Goal: Information Seeking & Learning: Find specific fact

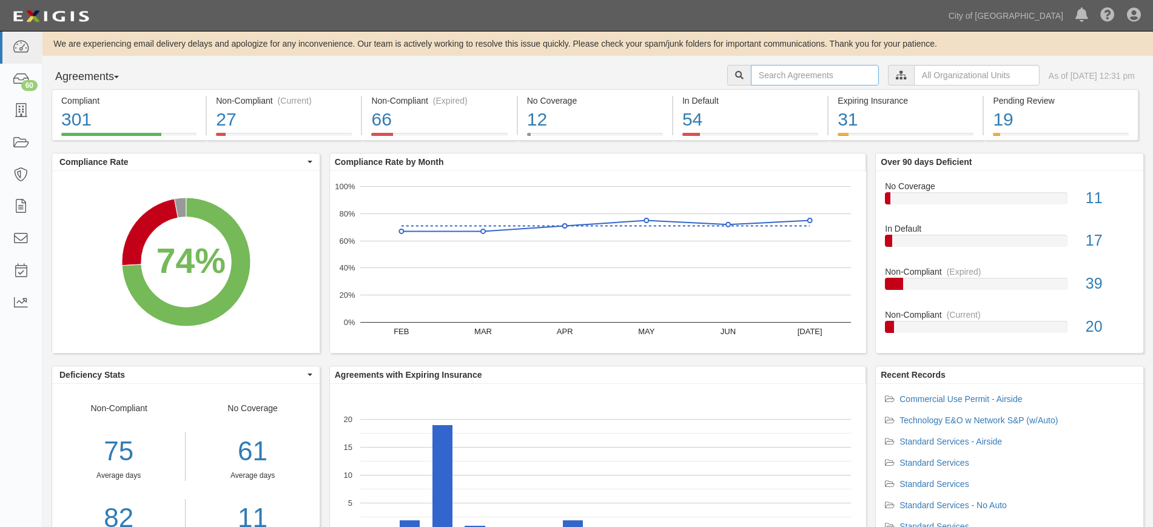
click at [751, 75] on input "text" at bounding box center [815, 75] width 128 height 21
type input "57871"
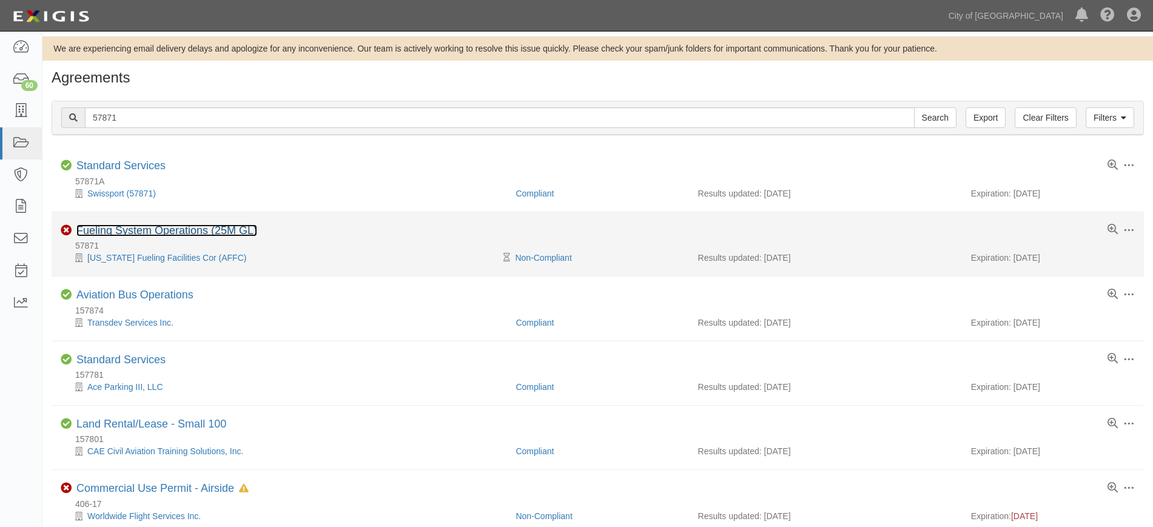
click at [196, 232] on link "Fueling System Operations (25M GL)" at bounding box center [166, 230] width 181 height 12
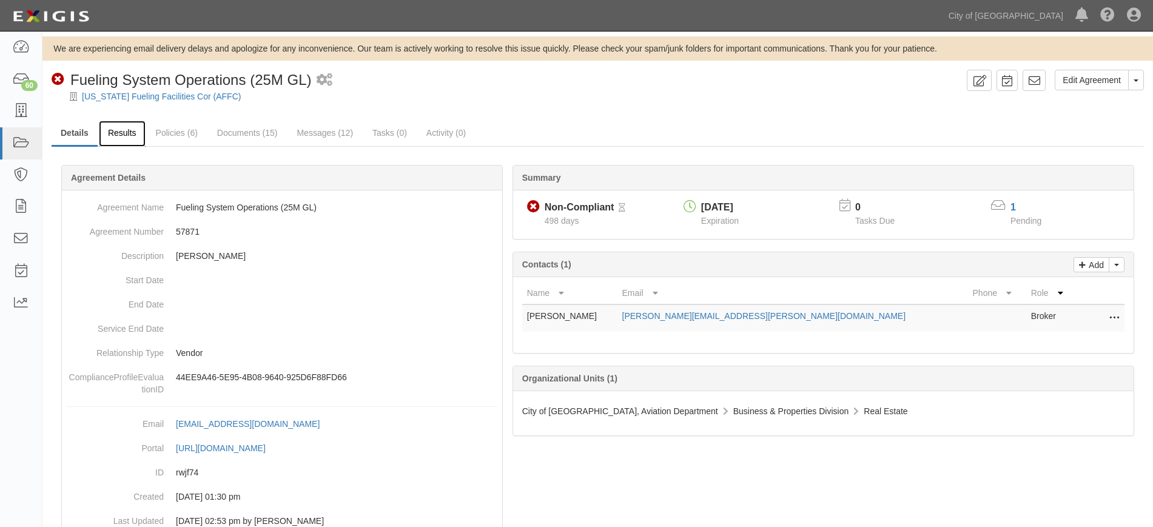
click at [129, 141] on link "Results" at bounding box center [122, 134] width 47 height 26
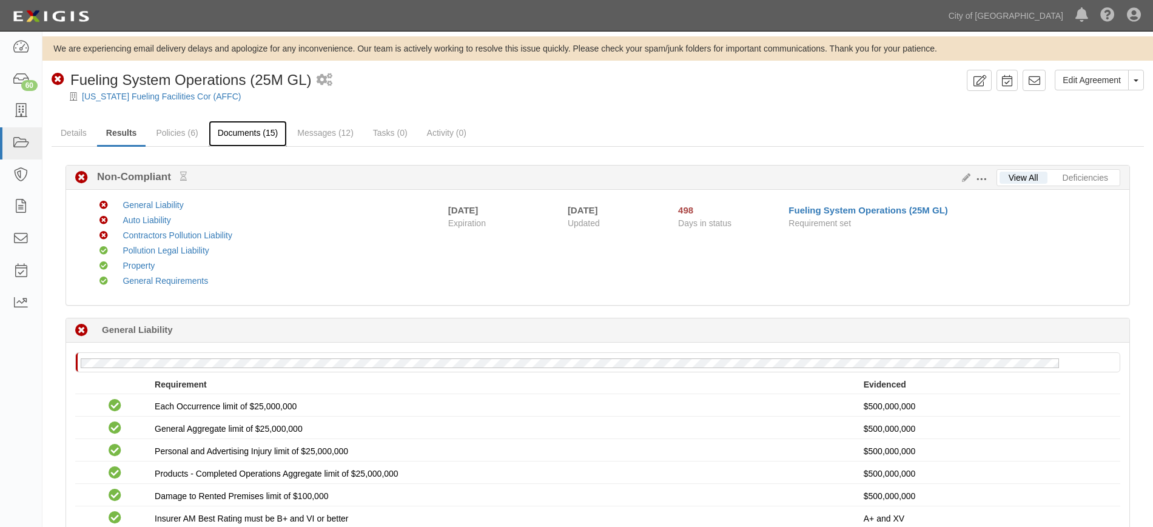
click at [240, 138] on link "Documents (15)" at bounding box center [248, 134] width 79 height 26
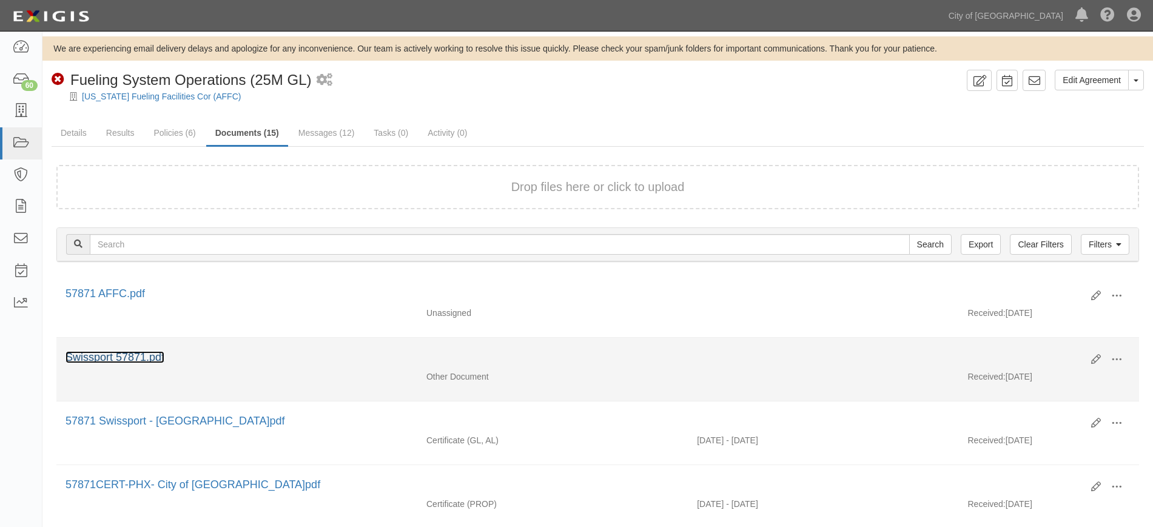
click at [109, 356] on link "Swissport 57871.pdf" at bounding box center [114, 357] width 99 height 12
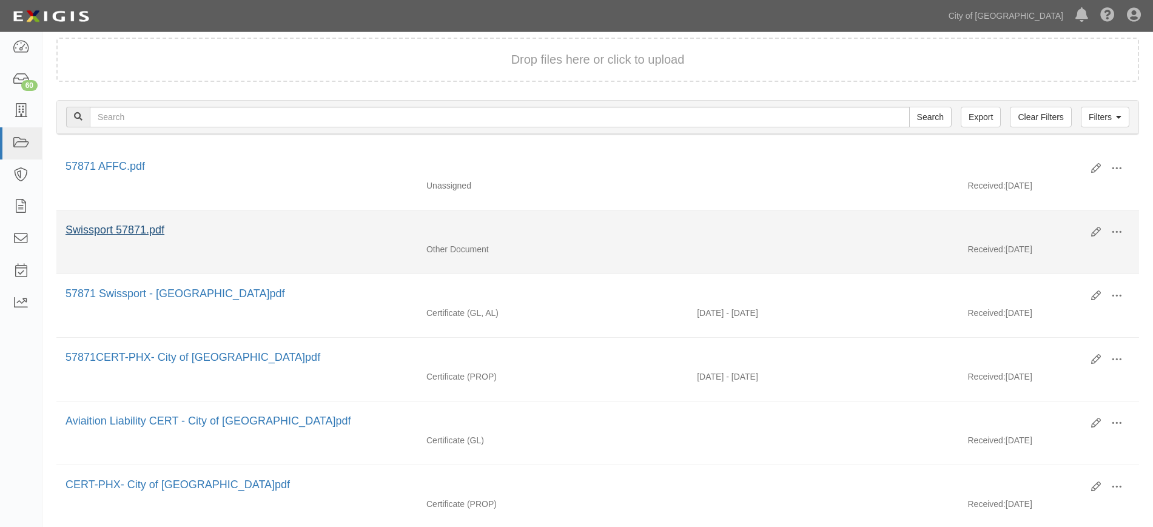
scroll to position [124, 0]
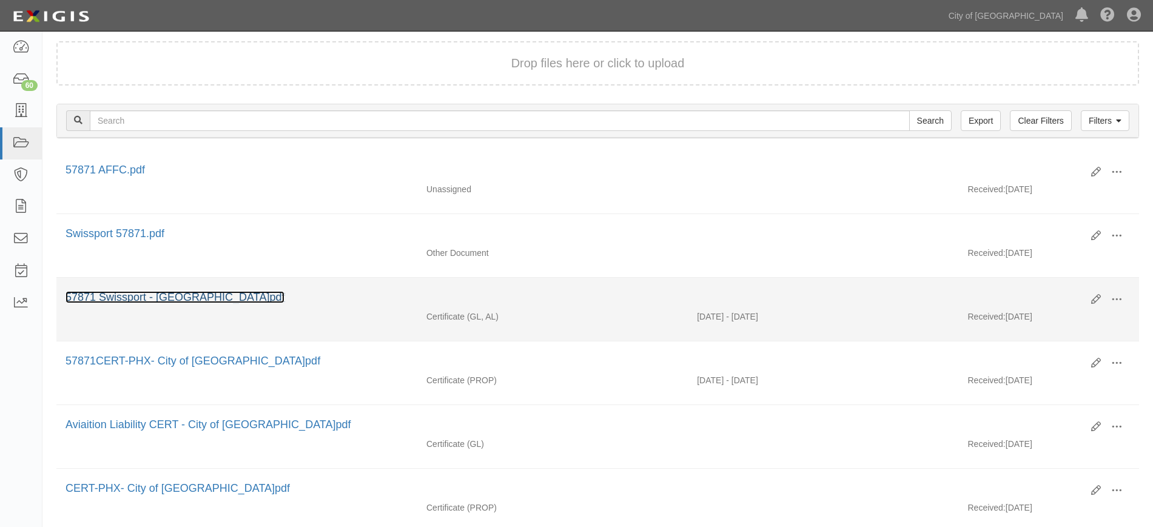
click at [161, 301] on link "57871 Swissport - City of Phoenix.pdf" at bounding box center [174, 297] width 219 height 12
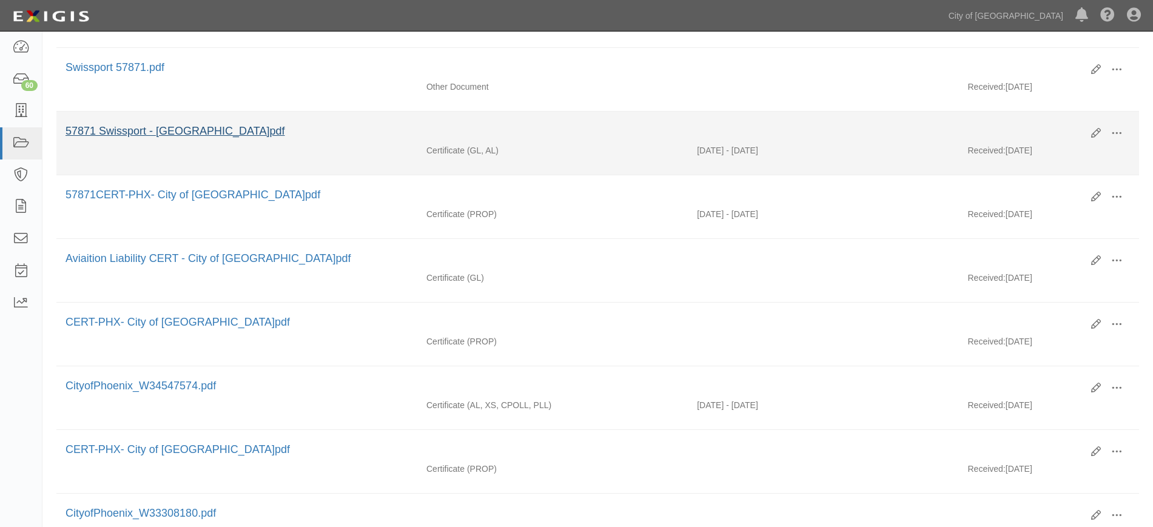
scroll to position [290, 0]
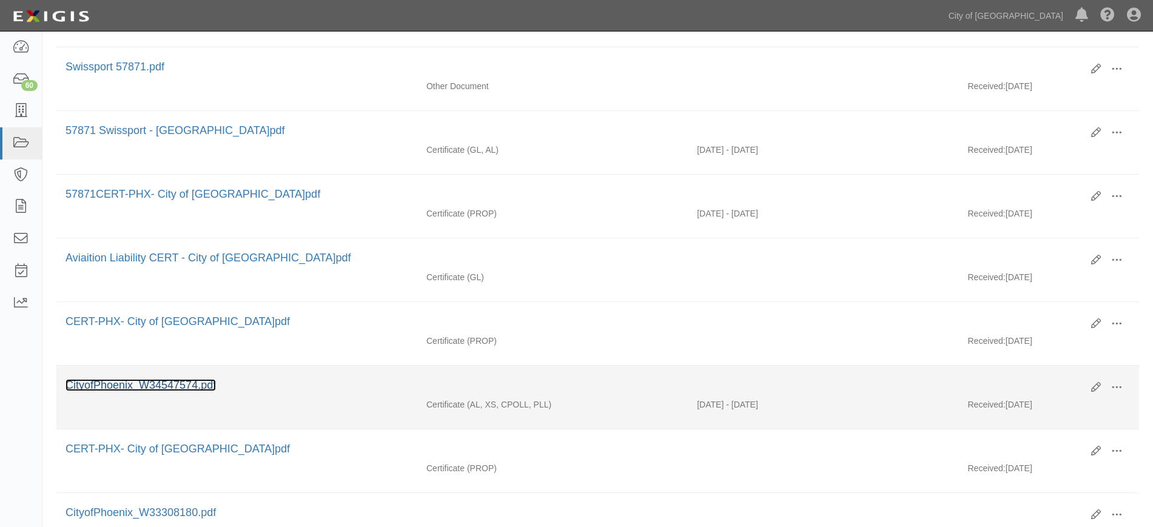
click at [161, 387] on link "CityofPhoenix_W34547574.pdf" at bounding box center [140, 385] width 150 height 12
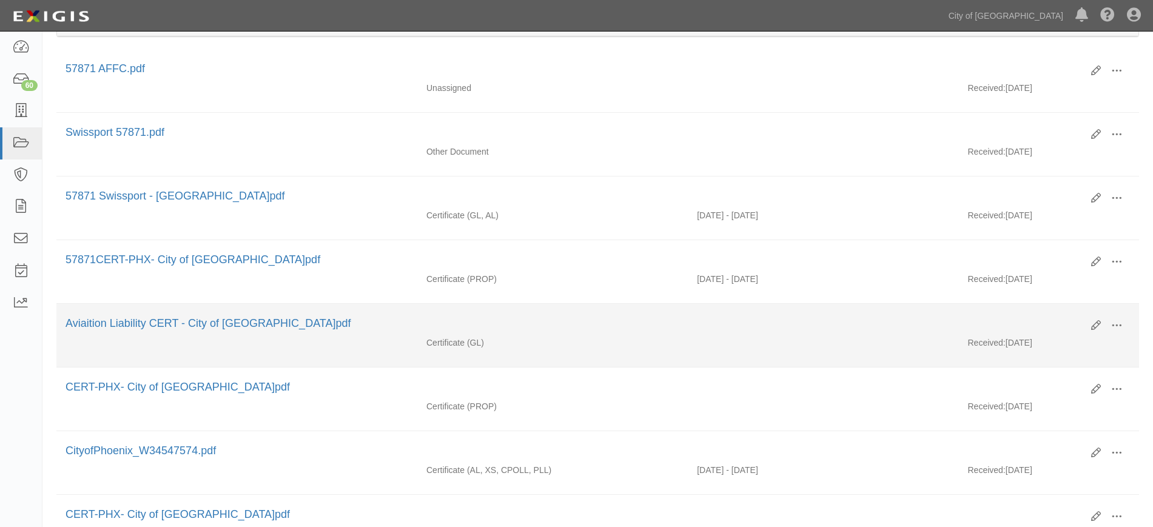
scroll to position [221, 0]
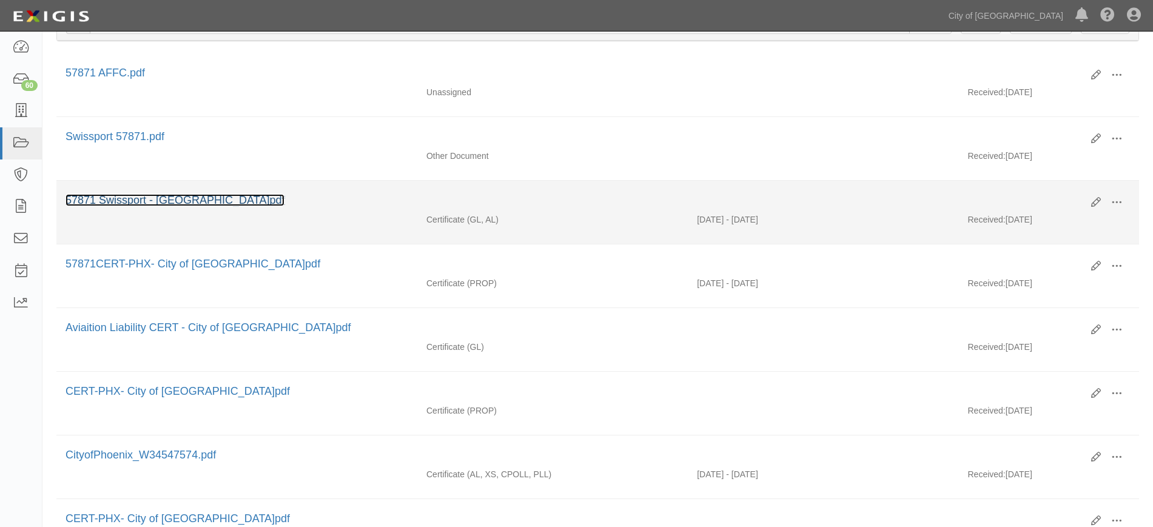
click at [152, 196] on link "57871 Swissport - City of Phoenix.pdf" at bounding box center [174, 200] width 219 height 12
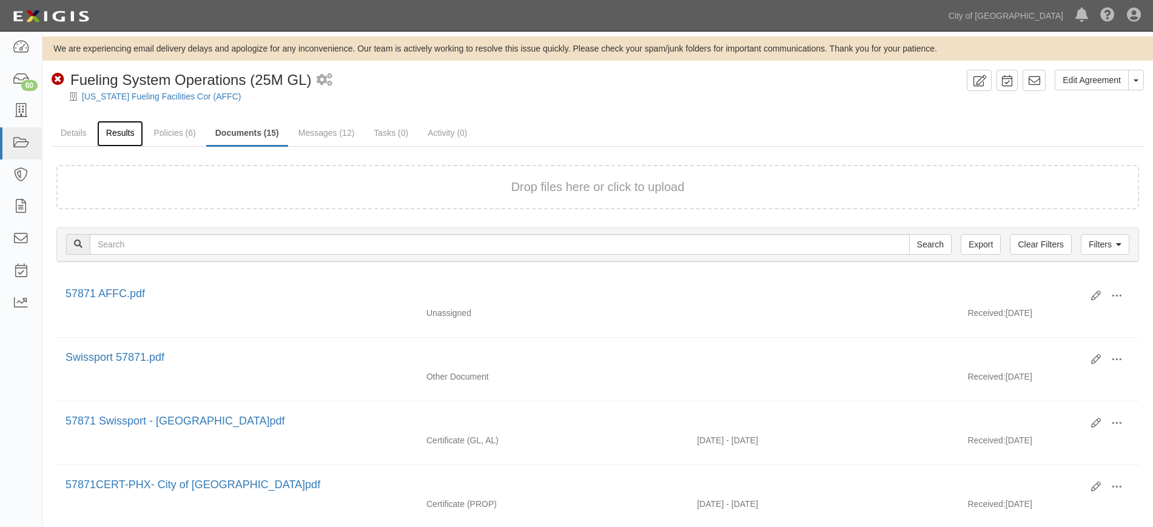
click at [121, 131] on link "Results" at bounding box center [120, 134] width 47 height 26
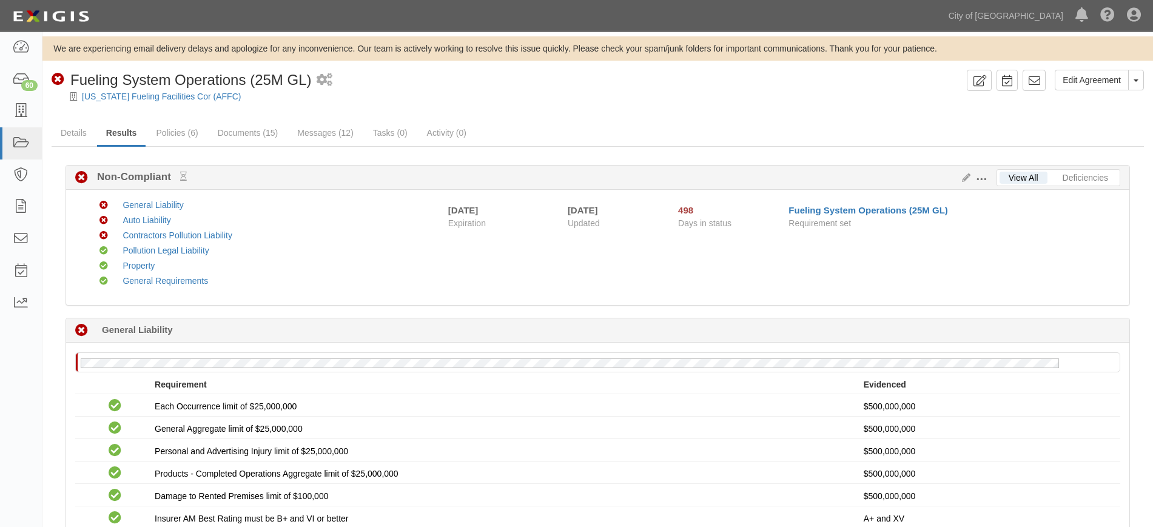
click at [1, 403] on div "Dashboard 60 Inbox Parties Agreements Coverages Documents Messages Tasks Reports" at bounding box center [21, 279] width 42 height 495
click at [0, 374] on div "Dashboard 60 Inbox Parties Agreements Coverages Documents Messages Tasks Reports" at bounding box center [21, 279] width 42 height 495
